Goal: Information Seeking & Learning: Learn about a topic

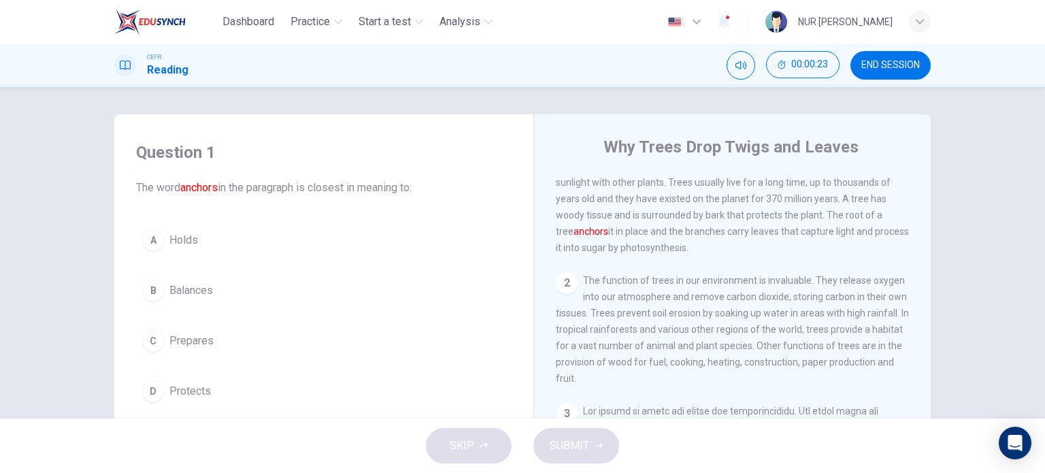
scroll to position [33, 0]
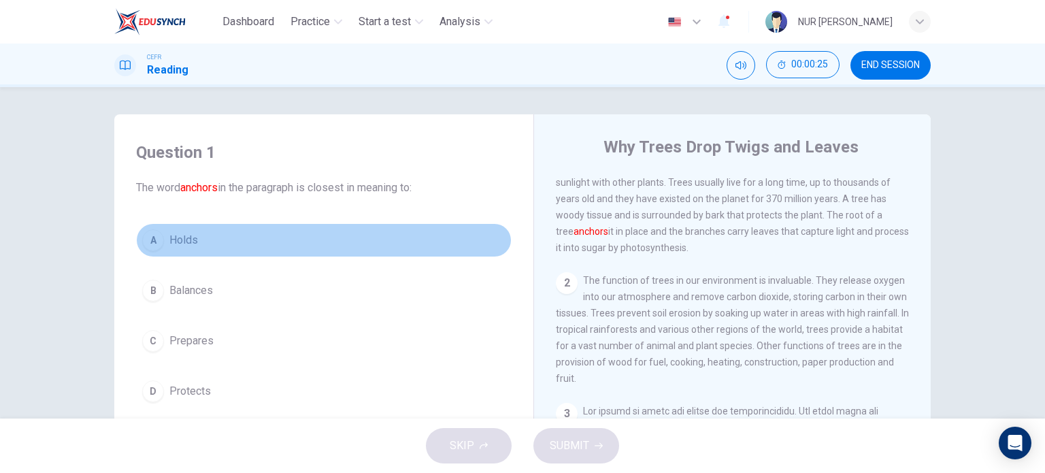
click at [156, 233] on div "A" at bounding box center [153, 240] width 22 height 22
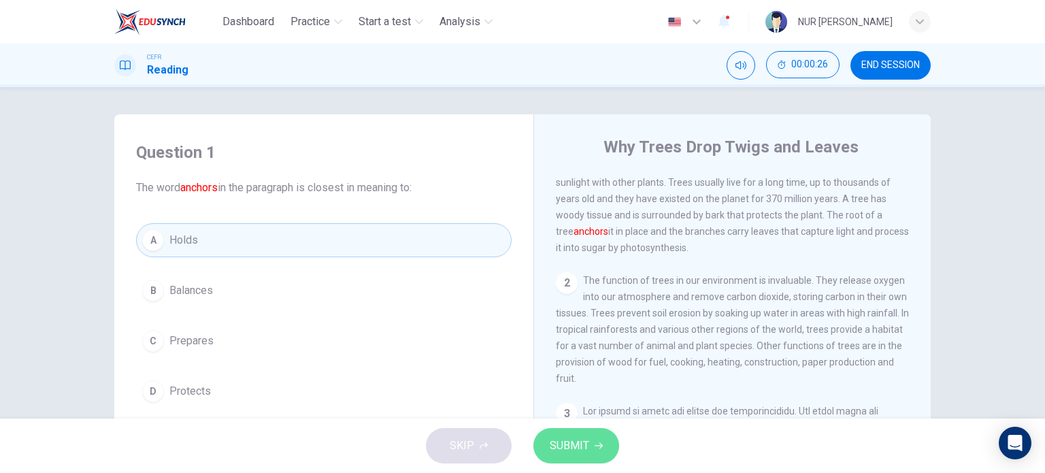
click at [595, 449] on icon "button" at bounding box center [598, 445] width 8 height 8
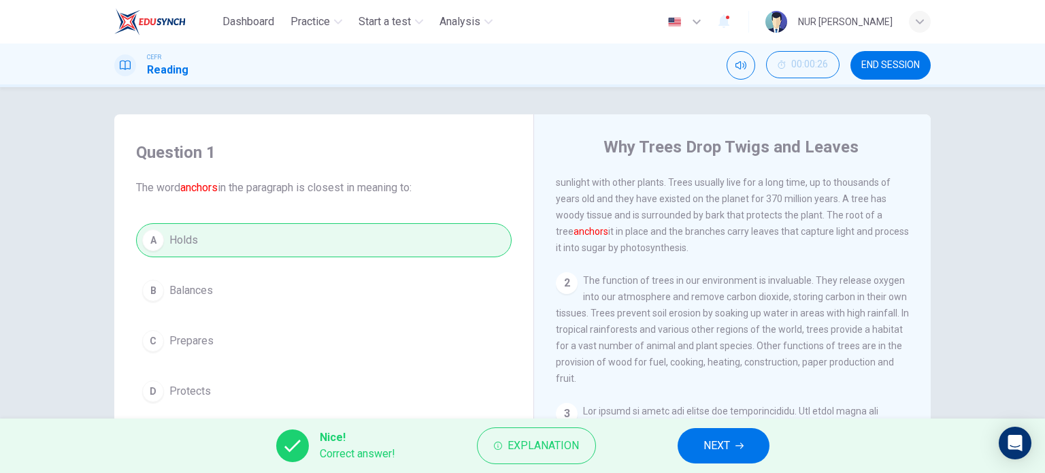
scroll to position [84, 0]
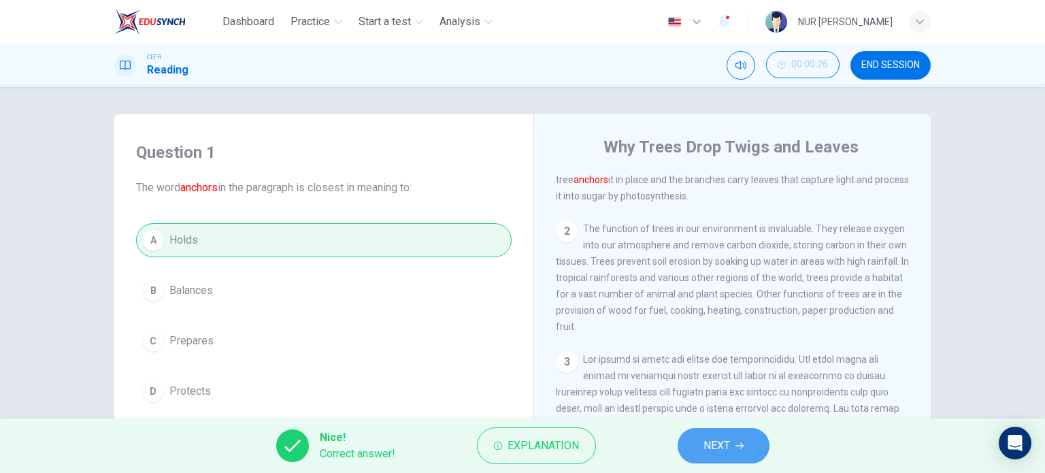
click at [728, 446] on span "NEXT" at bounding box center [716, 445] width 27 height 19
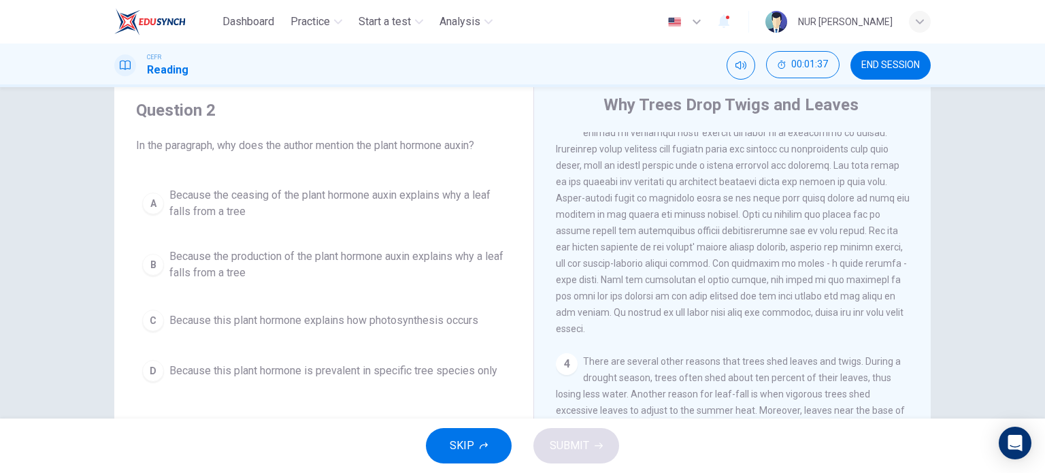
scroll to position [43, 0]
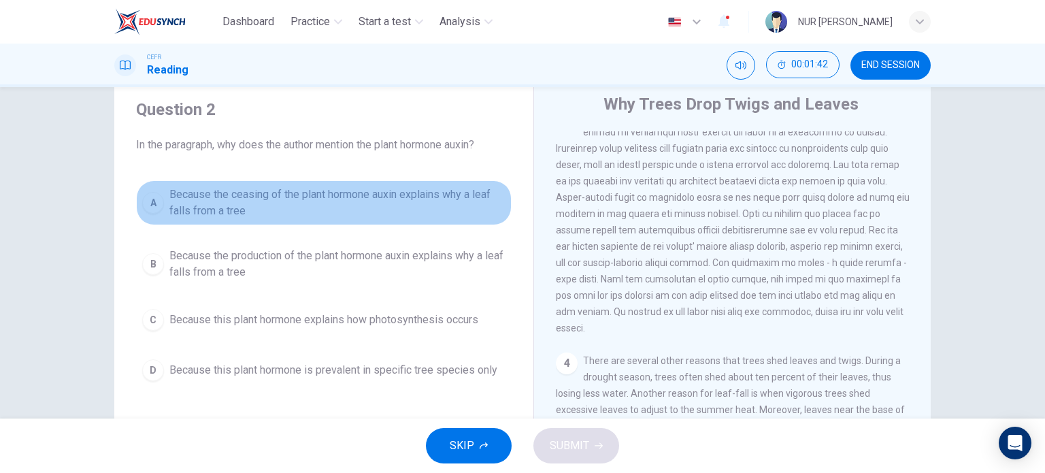
click at [310, 197] on span "Because the ceasing of the plant hormone auxin explains why a leaf falls from a…" at bounding box center [337, 202] width 336 height 33
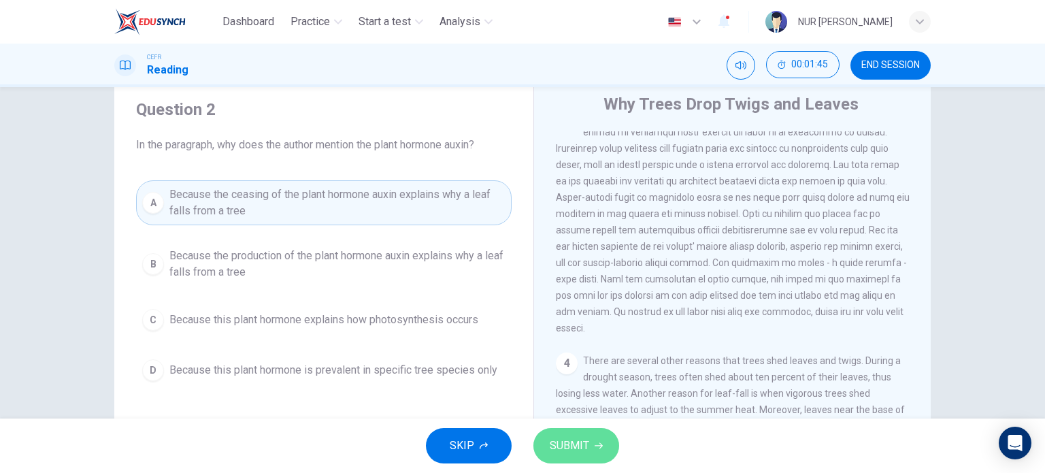
click at [556, 444] on span "SUBMIT" at bounding box center [569, 445] width 39 height 19
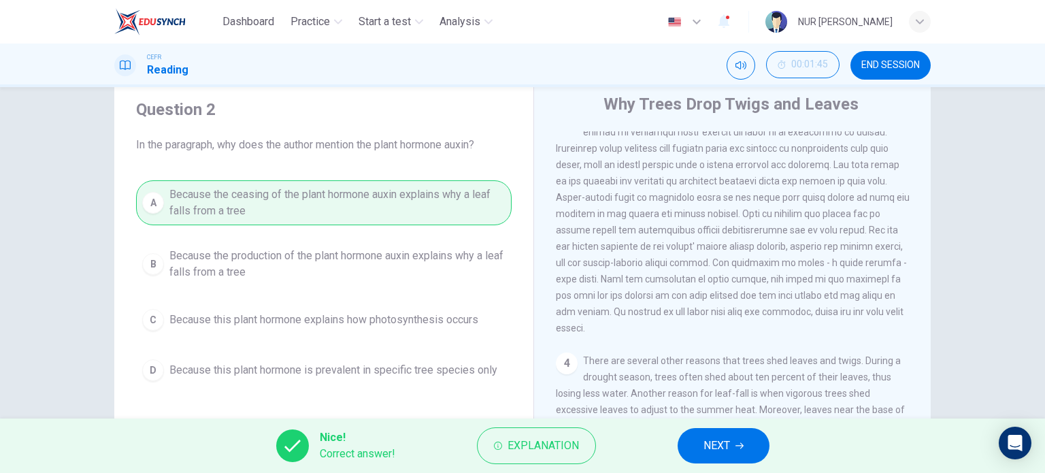
click at [696, 440] on button "NEXT" at bounding box center [723, 445] width 92 height 35
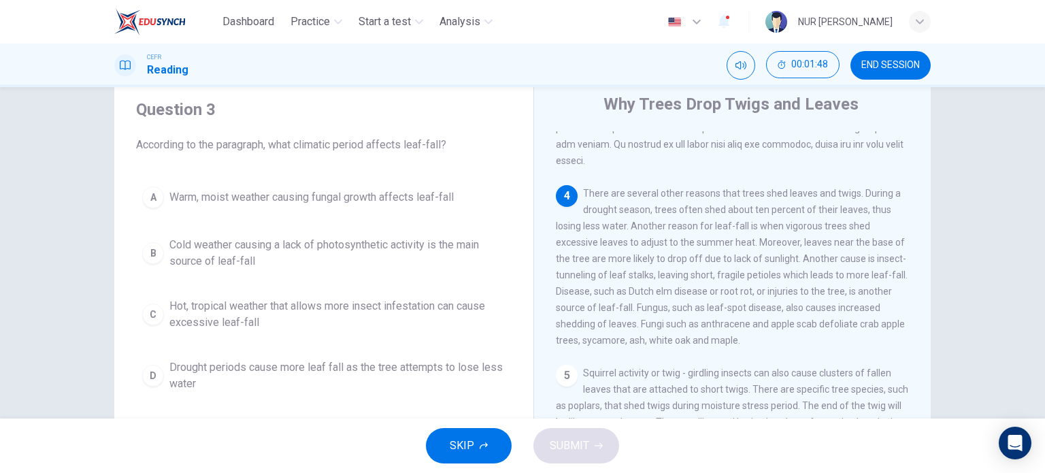
scroll to position [462, 0]
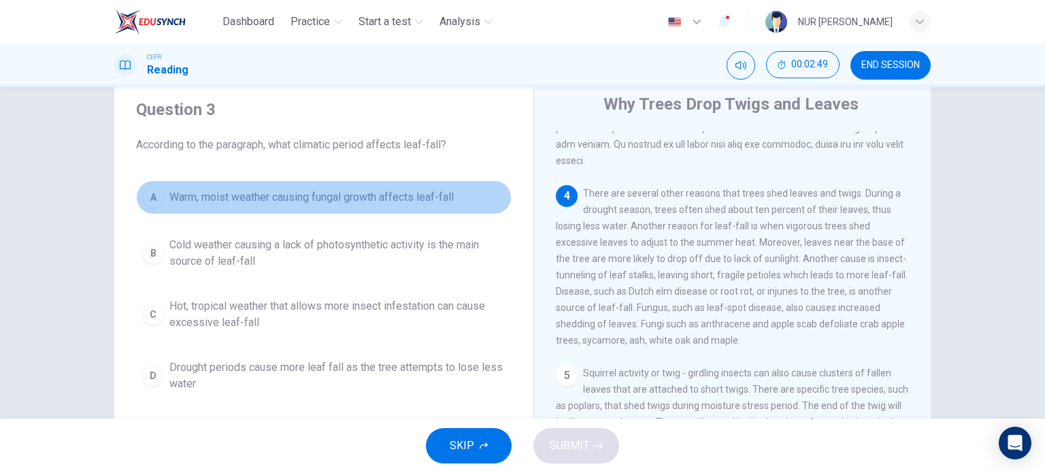
click at [364, 207] on button "A Warm, moist weather causing fungal growth affects leaf-fall" at bounding box center [323, 197] width 375 height 34
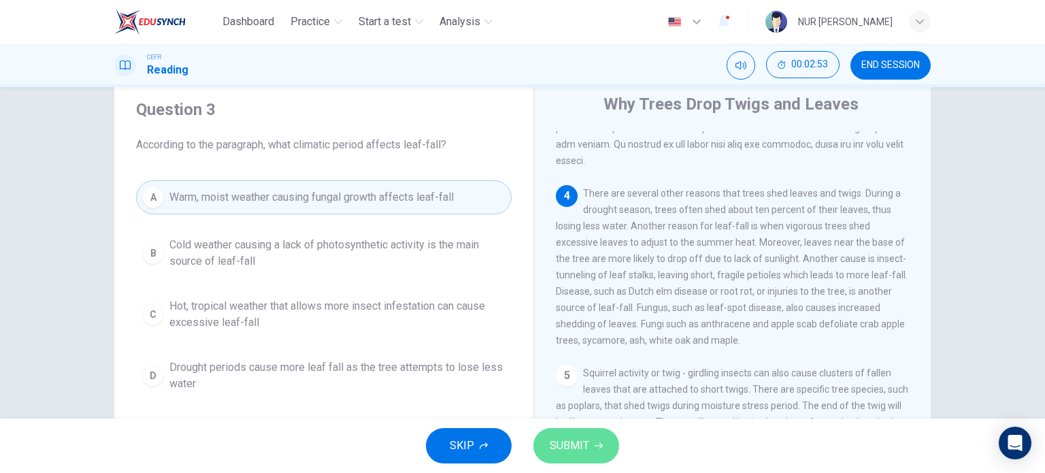
click at [564, 435] on button "SUBMIT" at bounding box center [576, 445] width 86 height 35
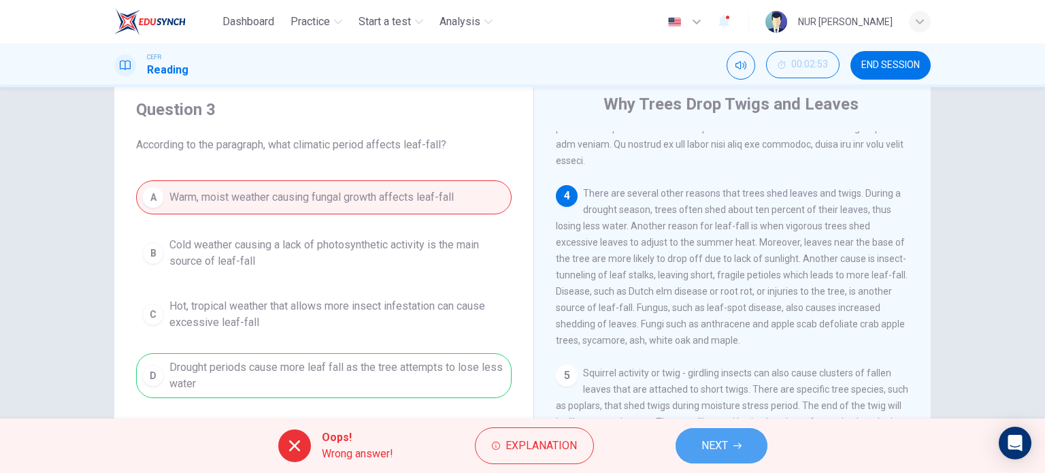
click at [729, 443] on button "NEXT" at bounding box center [721, 445] width 92 height 35
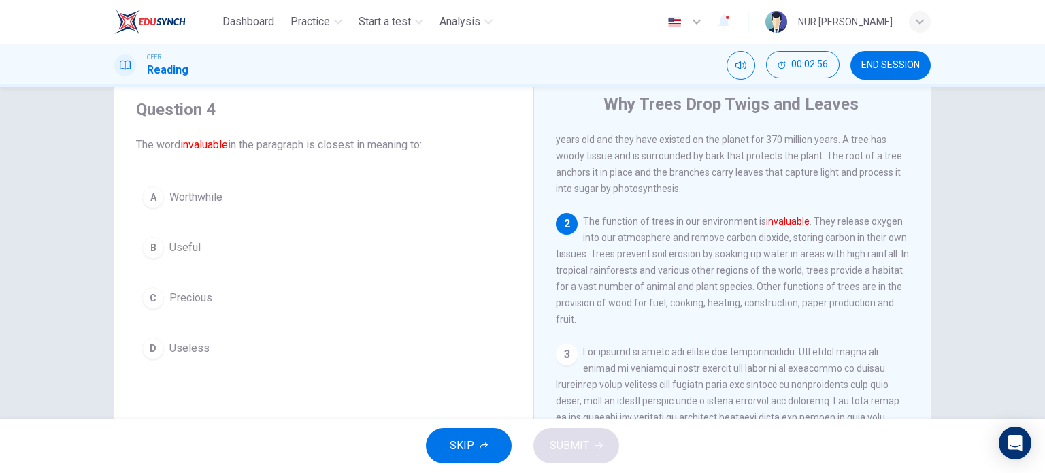
scroll to position [48, 0]
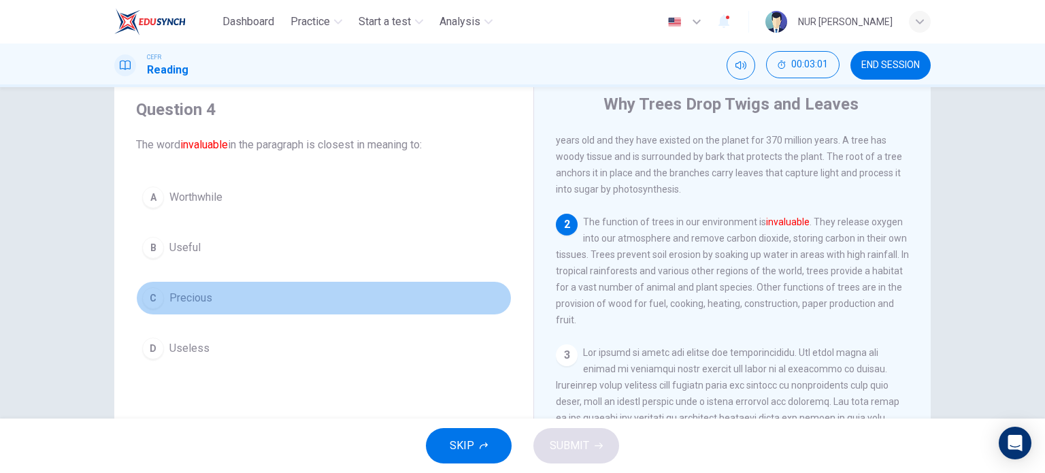
click at [200, 292] on span "Precious" at bounding box center [190, 298] width 43 height 16
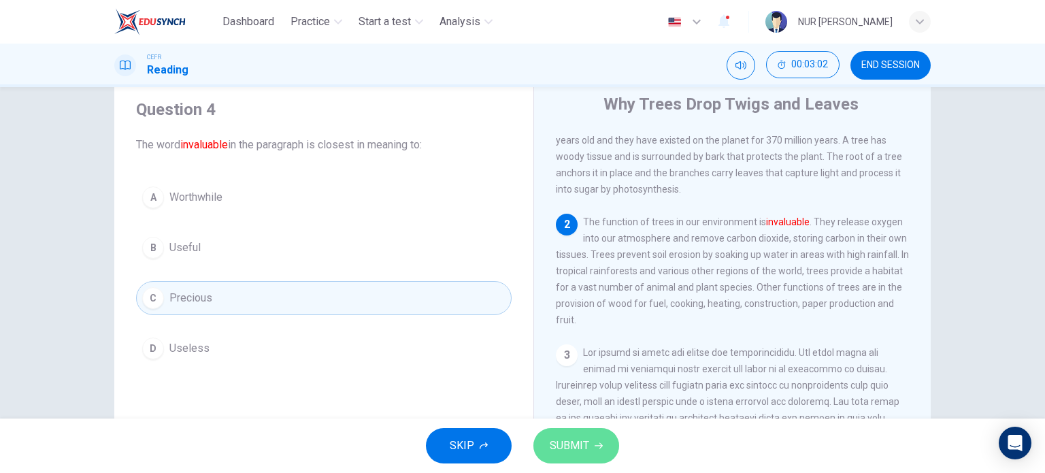
click at [582, 443] on span "SUBMIT" at bounding box center [569, 445] width 39 height 19
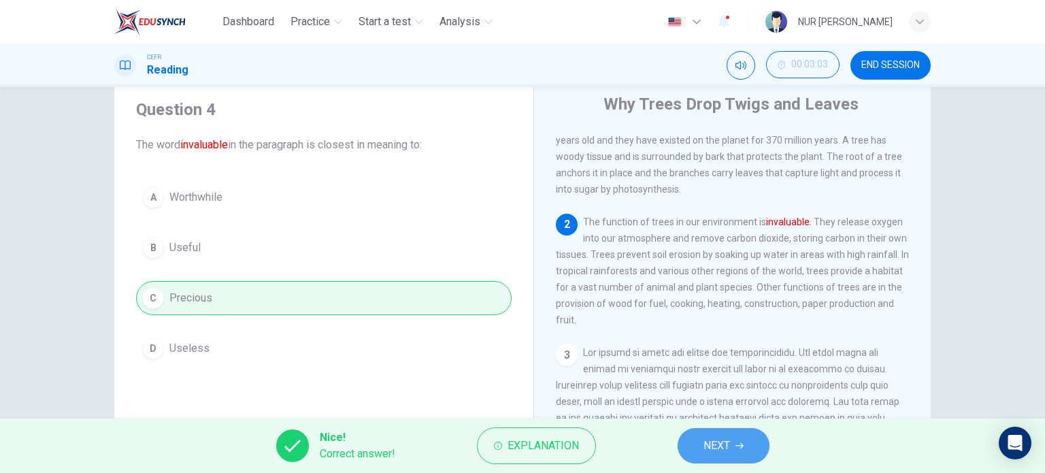
click at [695, 441] on button "NEXT" at bounding box center [723, 445] width 92 height 35
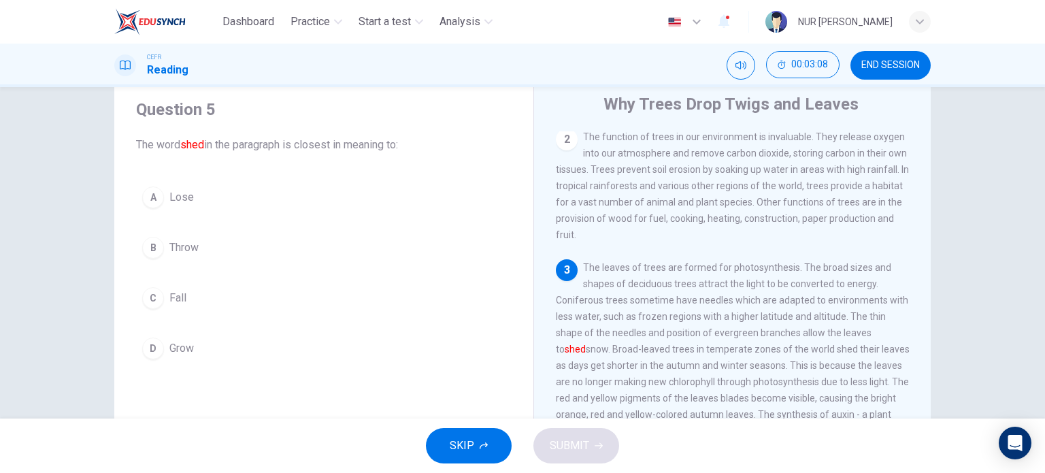
scroll to position [135, 0]
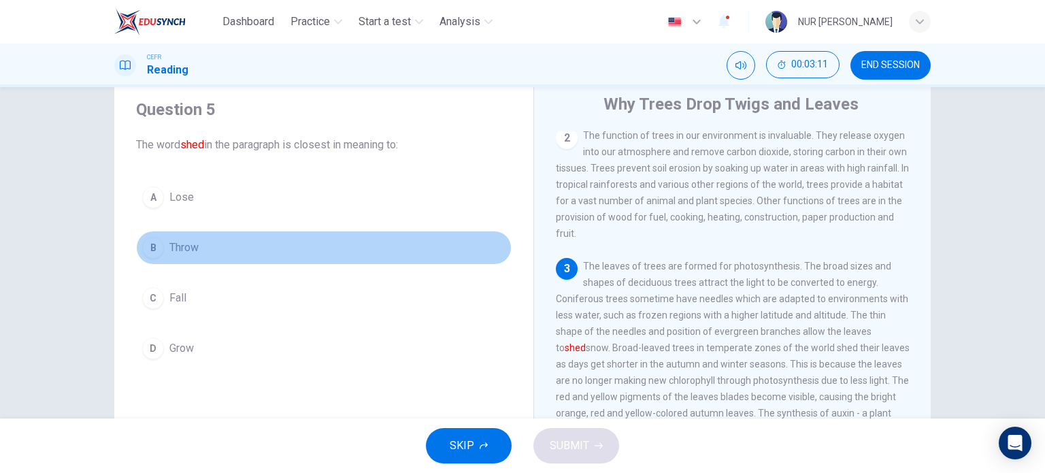
click at [197, 248] on button "B Throw" at bounding box center [323, 248] width 375 height 34
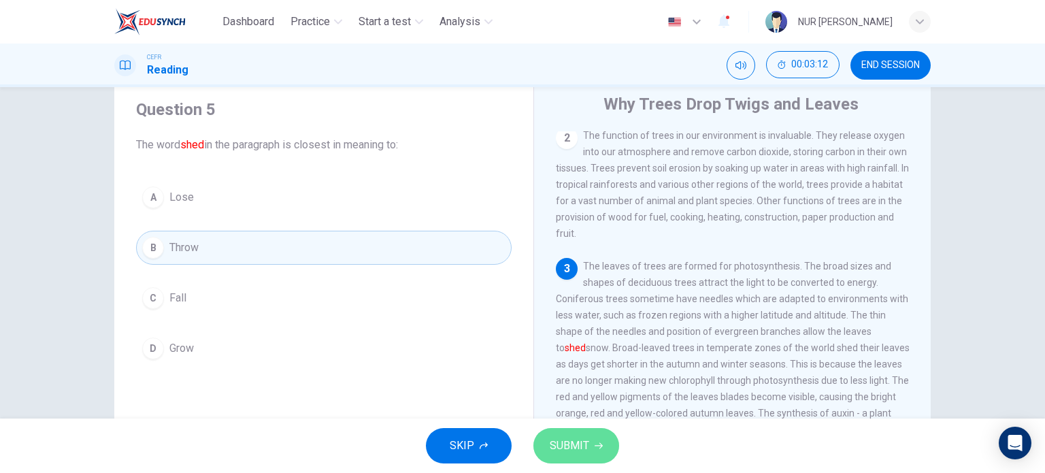
click at [604, 447] on button "SUBMIT" at bounding box center [576, 445] width 86 height 35
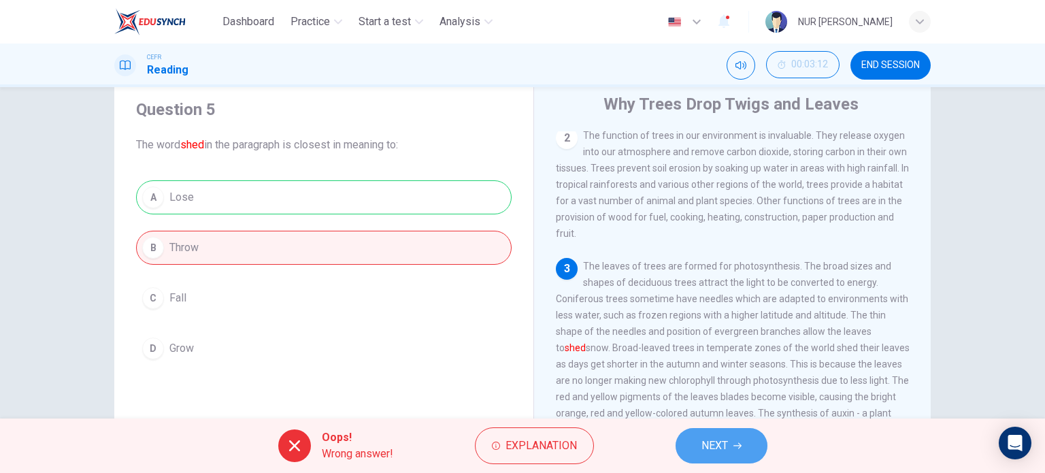
click at [718, 440] on span "NEXT" at bounding box center [714, 445] width 27 height 19
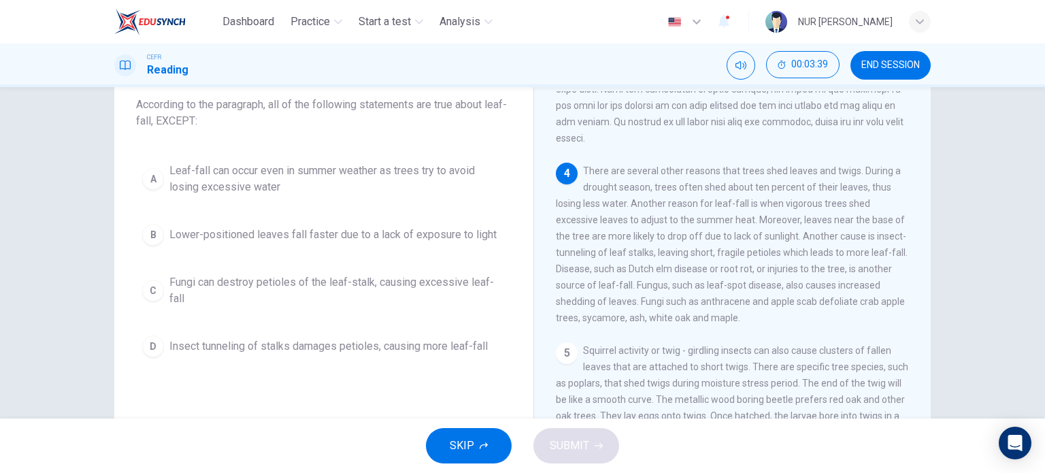
scroll to position [82, 0]
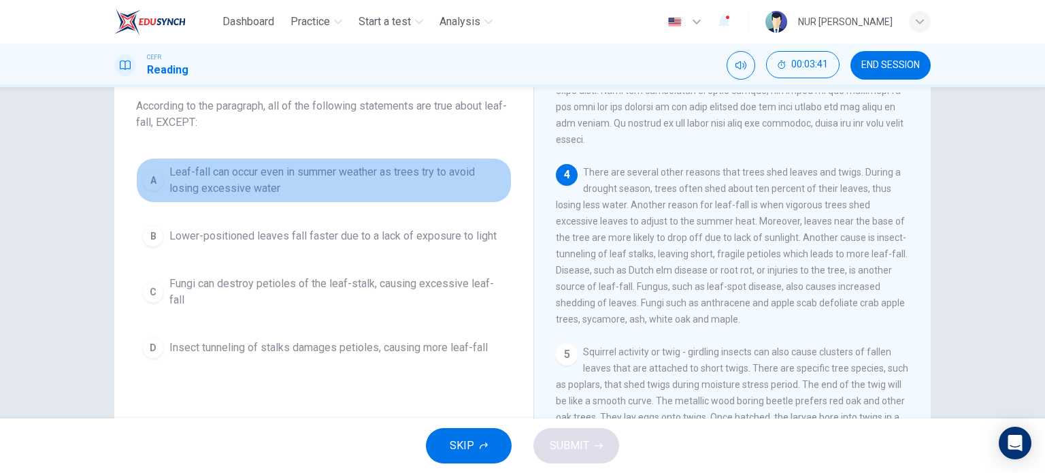
click at [443, 171] on span "Leaf-fall can occur even in summer weather as trees try to avoid losing excessi…" at bounding box center [337, 180] width 336 height 33
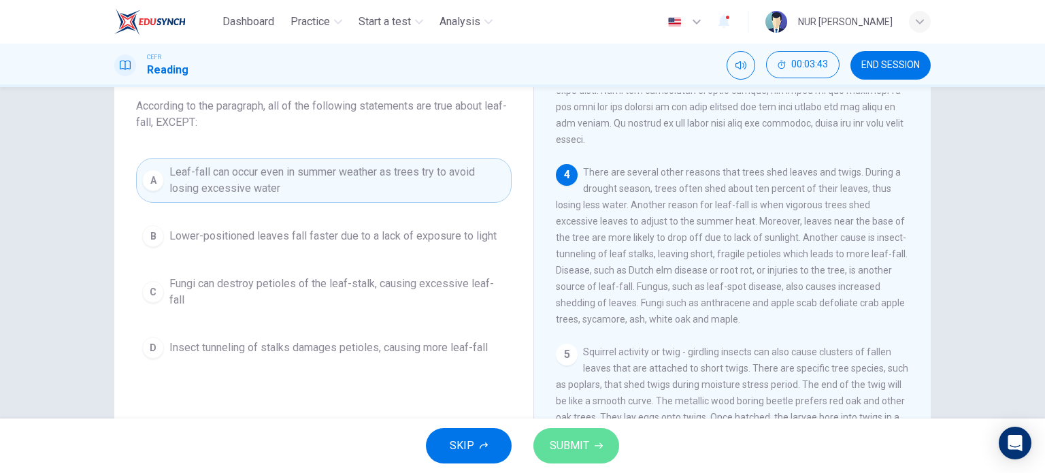
click at [564, 447] on span "SUBMIT" at bounding box center [569, 445] width 39 height 19
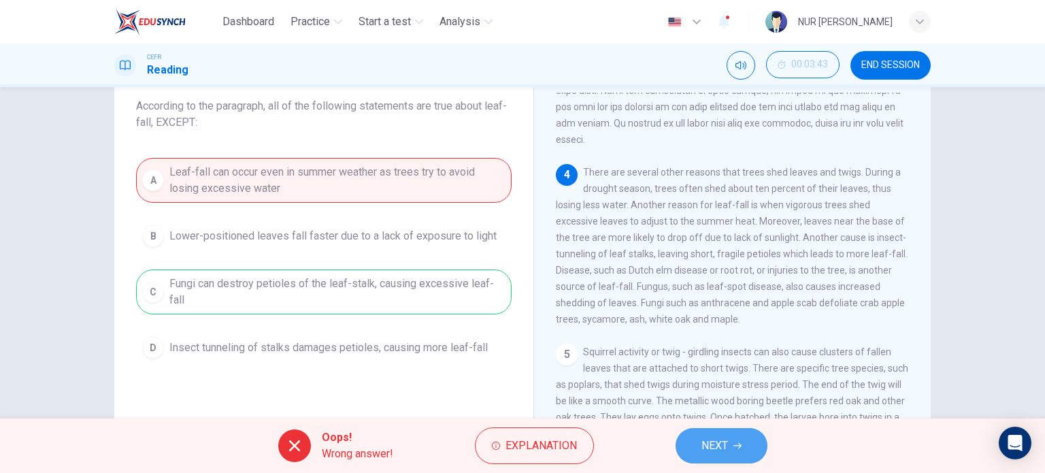
click at [729, 443] on button "NEXT" at bounding box center [721, 445] width 92 height 35
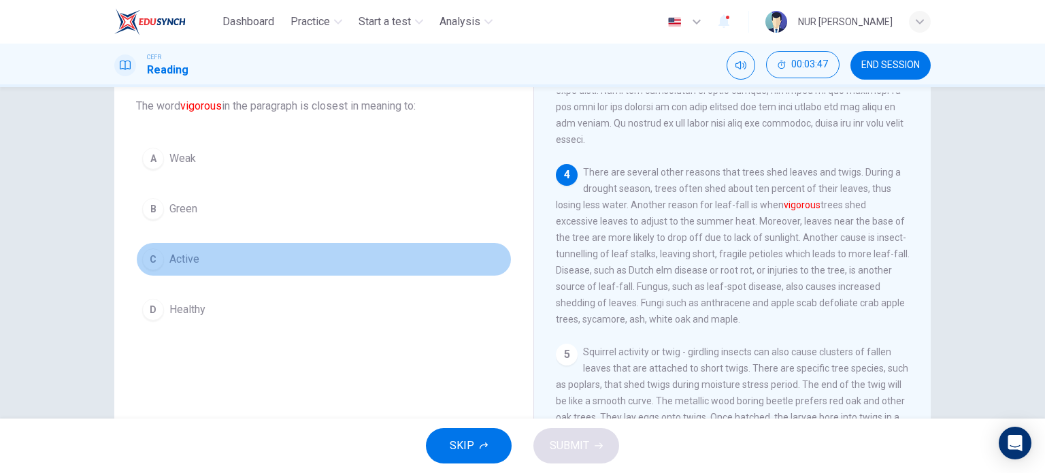
click at [194, 256] on span "Active" at bounding box center [184, 259] width 30 height 16
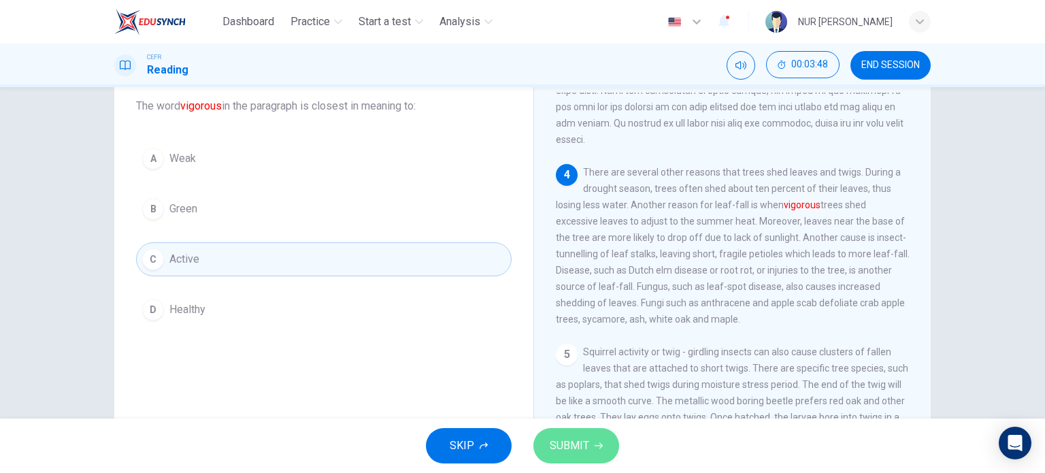
click at [566, 447] on span "SUBMIT" at bounding box center [569, 445] width 39 height 19
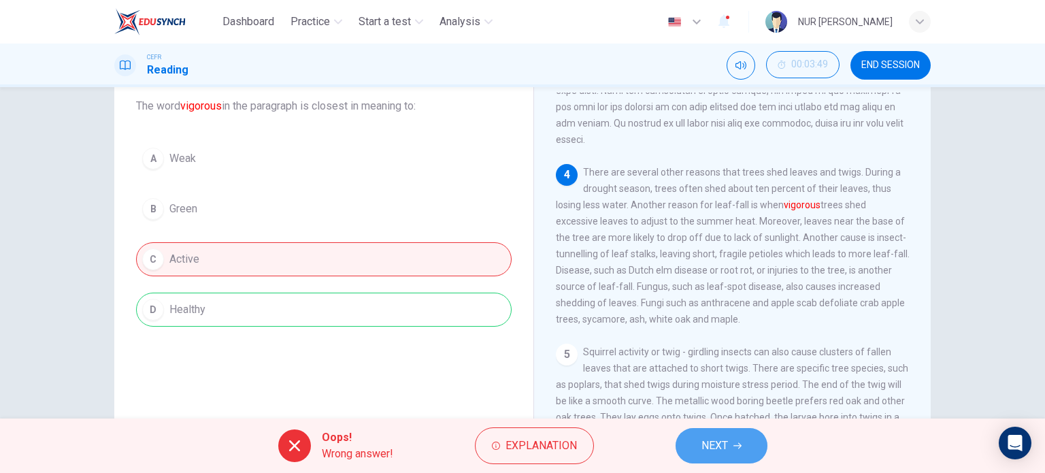
click at [688, 443] on button "NEXT" at bounding box center [721, 445] width 92 height 35
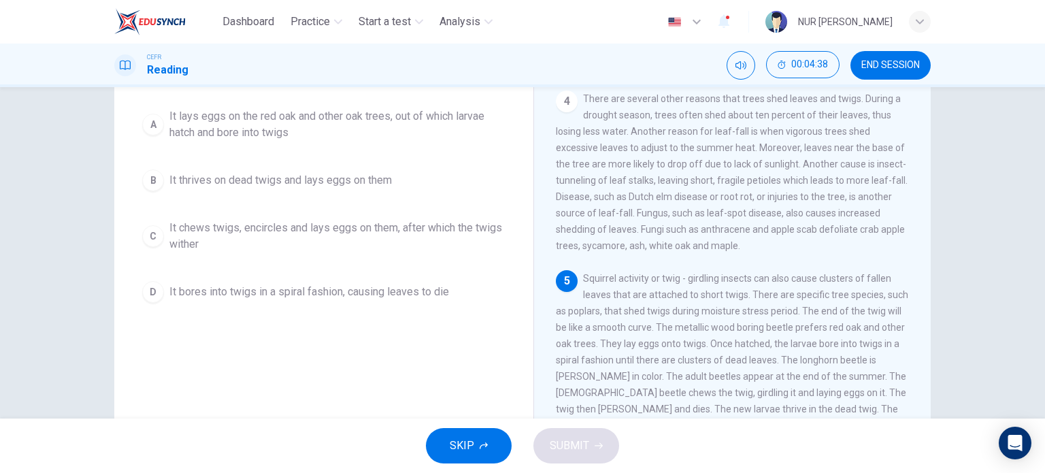
scroll to position [147, 0]
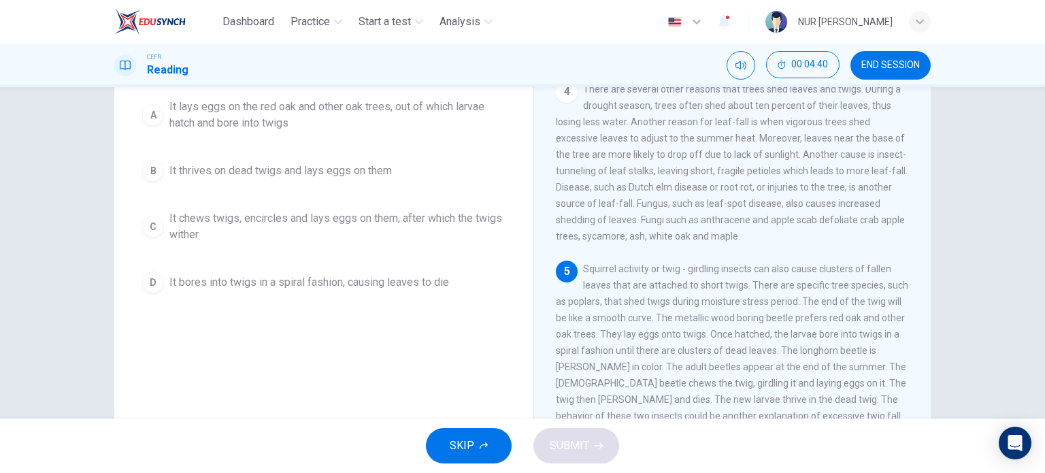
click at [367, 163] on span "It thrives on dead twigs and lays eggs on them" at bounding box center [280, 171] width 222 height 16
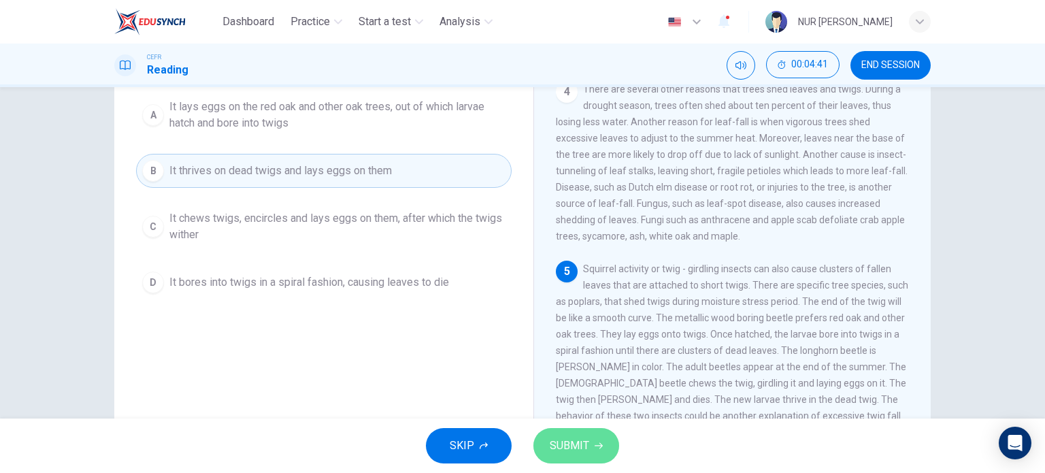
click at [607, 440] on button "SUBMIT" at bounding box center [576, 445] width 86 height 35
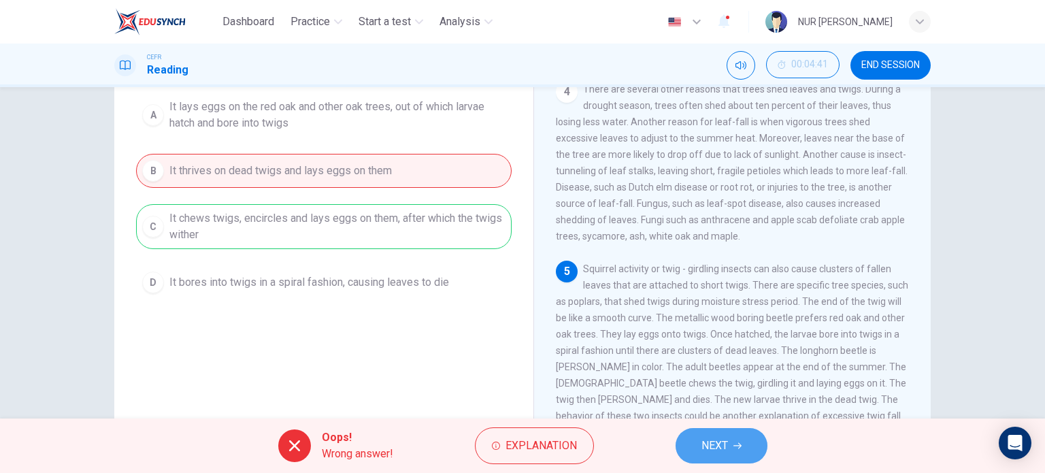
click at [705, 456] on button "NEXT" at bounding box center [721, 445] width 92 height 35
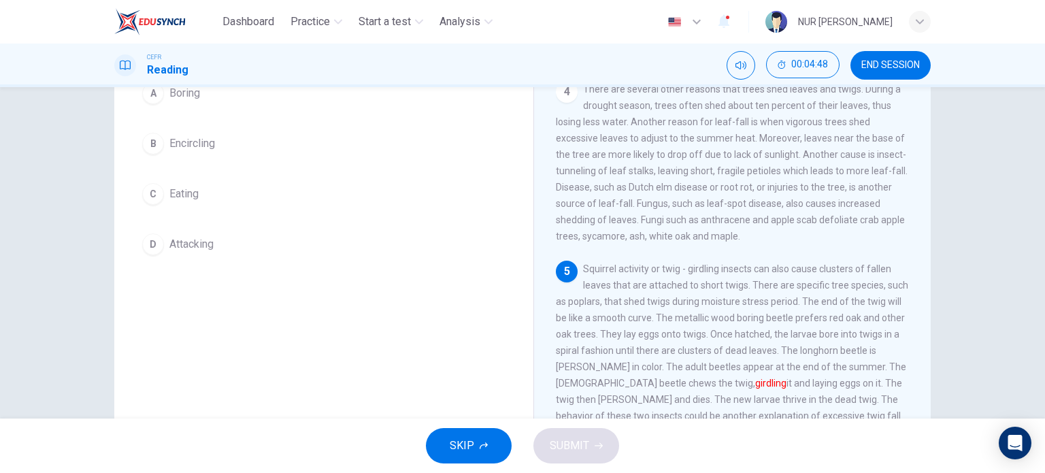
scroll to position [87, 0]
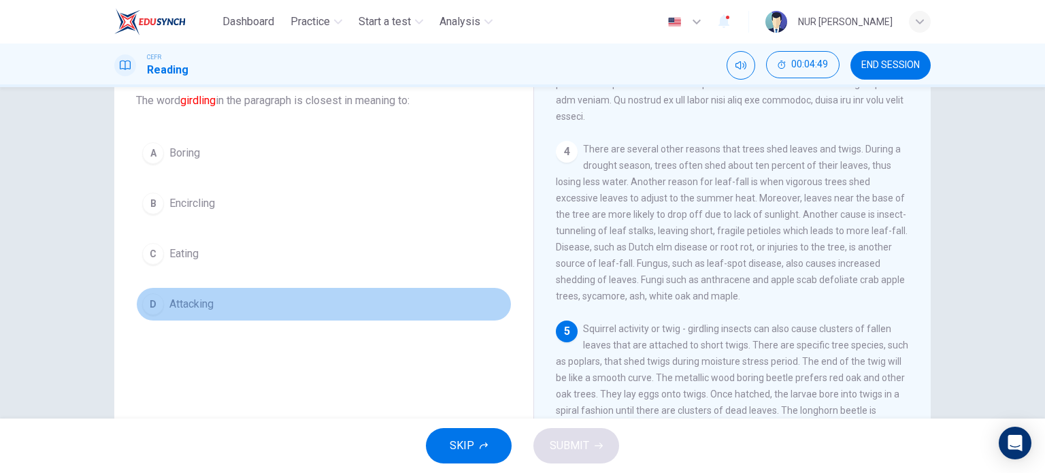
click at [192, 308] on span "Attacking" at bounding box center [191, 304] width 44 height 16
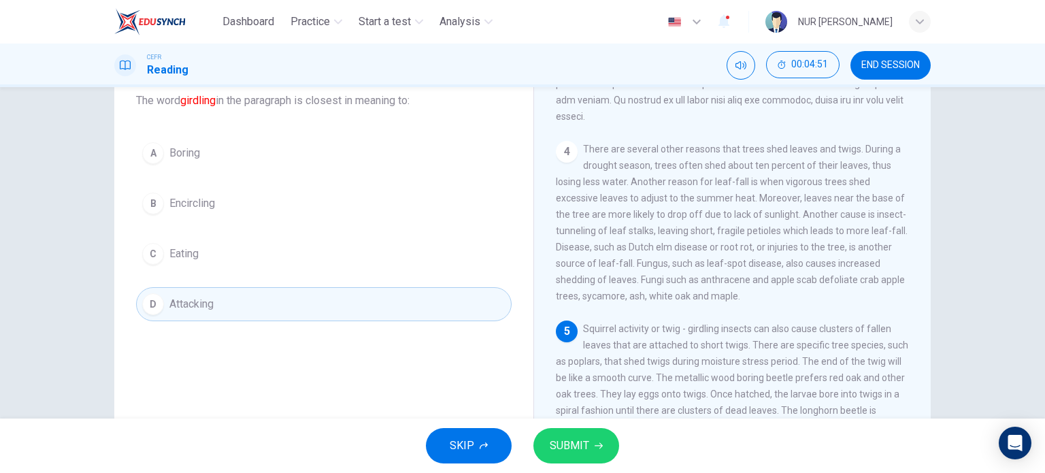
click at [579, 437] on span "SUBMIT" at bounding box center [569, 445] width 39 height 19
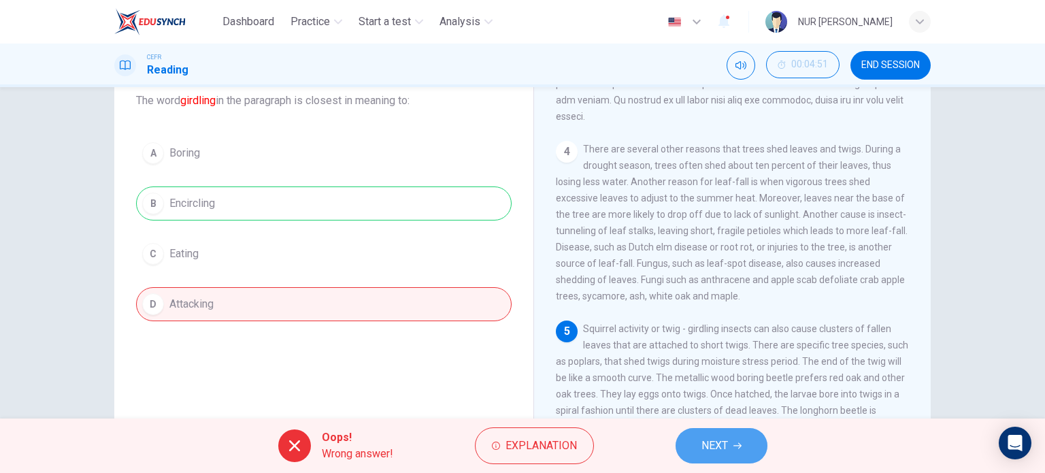
click at [749, 449] on button "NEXT" at bounding box center [721, 445] width 92 height 35
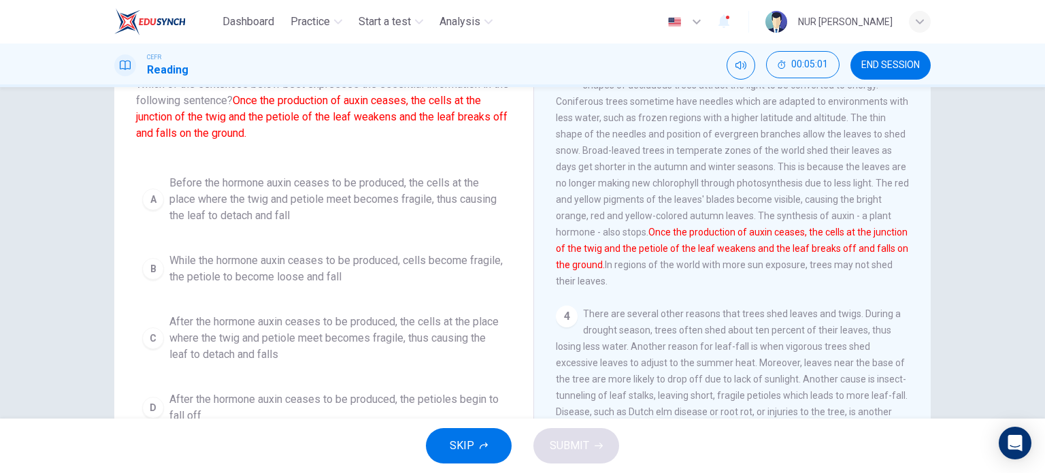
scroll to position [103, 0]
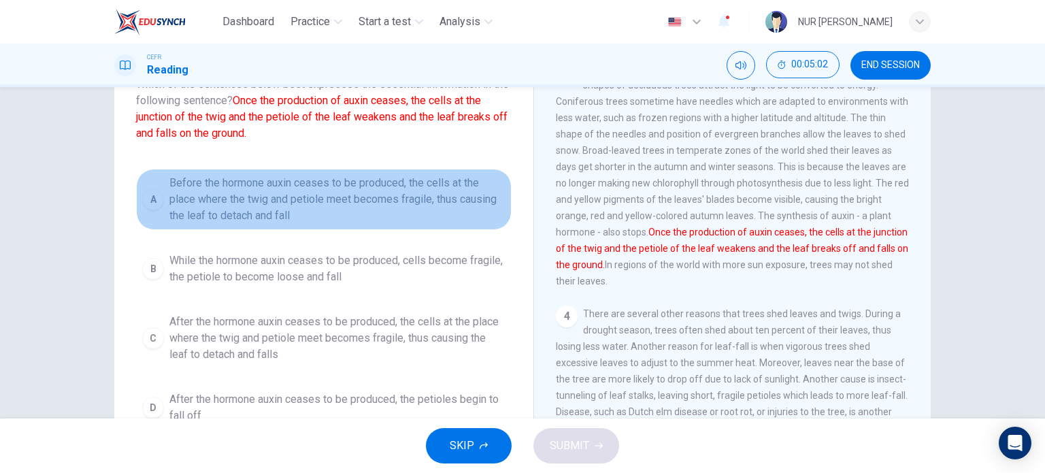
click at [430, 188] on span "Before the hormone auxin ceases to be produced, the cells at the place where th…" at bounding box center [337, 199] width 336 height 49
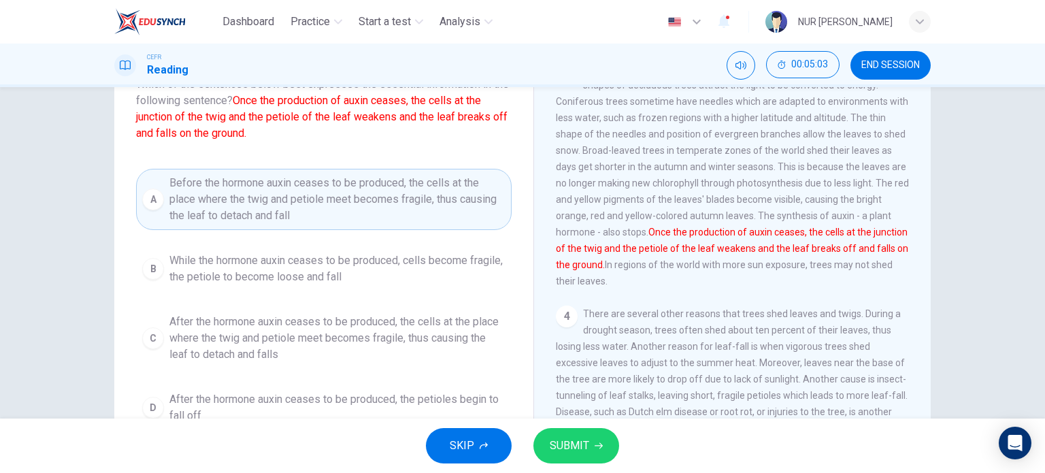
click at [584, 448] on span "SUBMIT" at bounding box center [569, 445] width 39 height 19
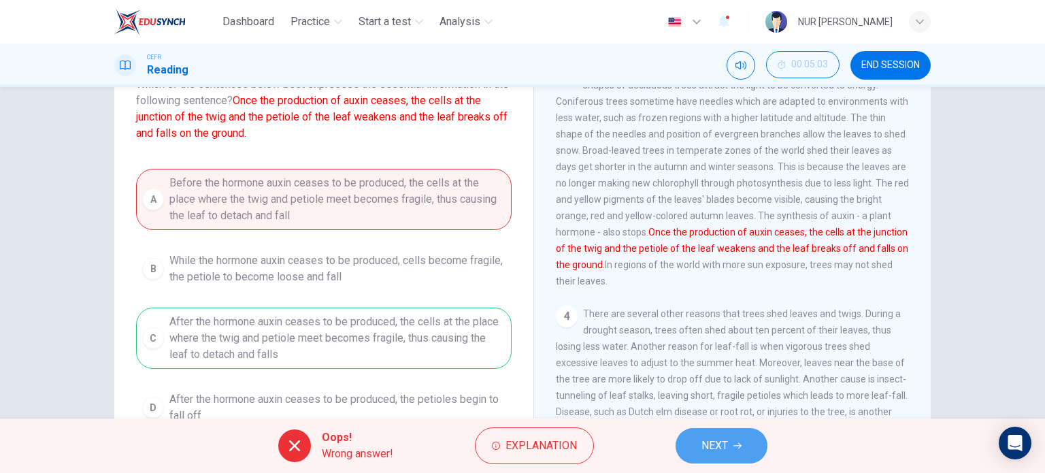
click at [686, 443] on button "NEXT" at bounding box center [721, 445] width 92 height 35
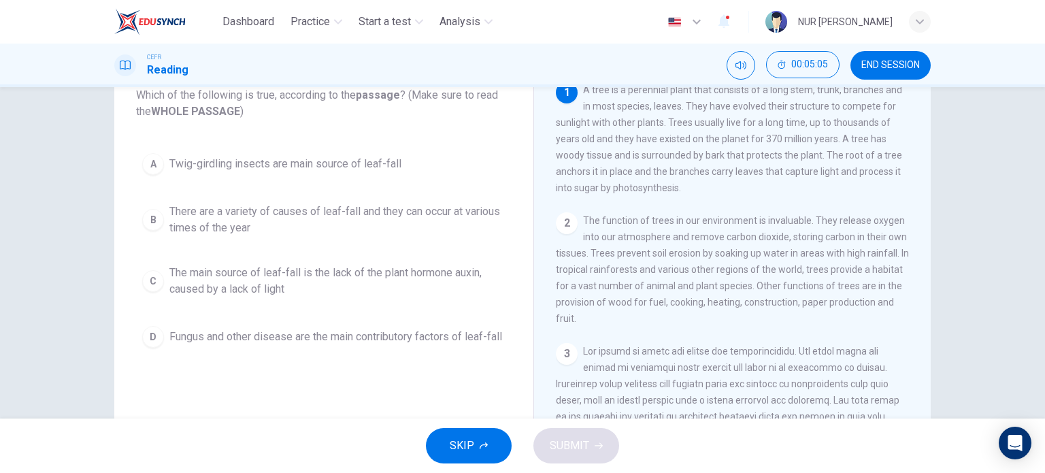
scroll to position [196, 0]
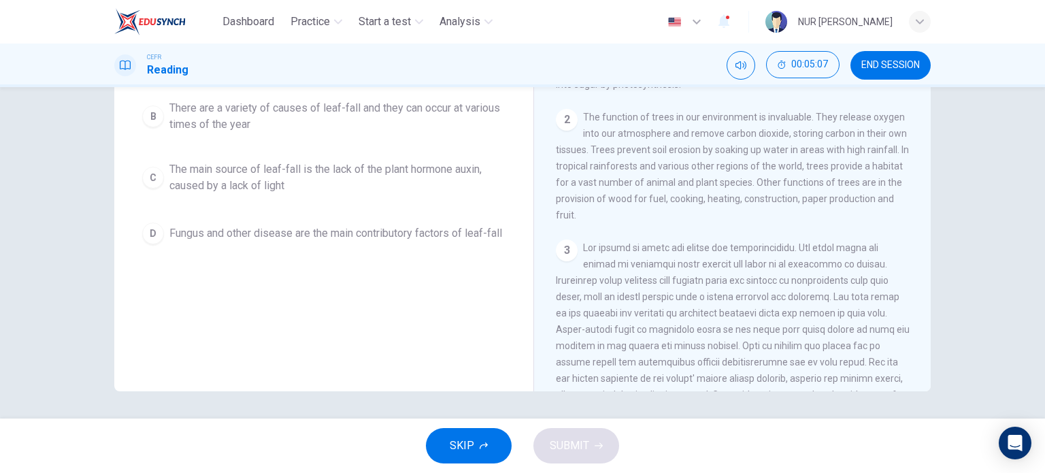
click at [909, 75] on button "END SESSION" at bounding box center [890, 65] width 80 height 29
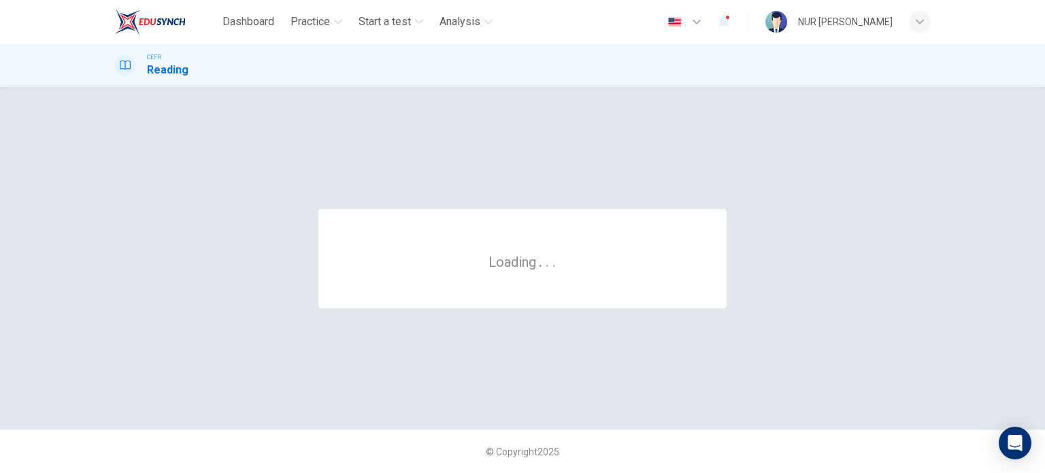
scroll to position [0, 0]
